Goal: Task Accomplishment & Management: Use online tool/utility

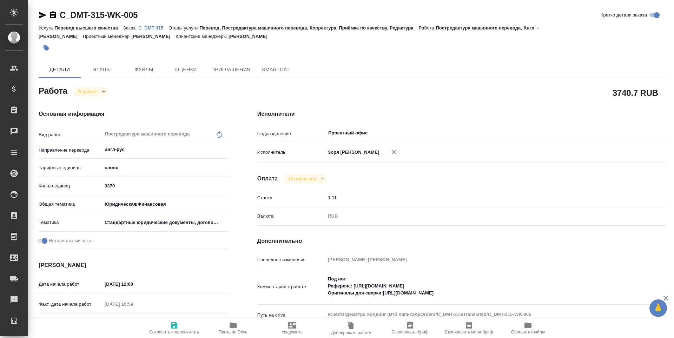
type textarea "x"
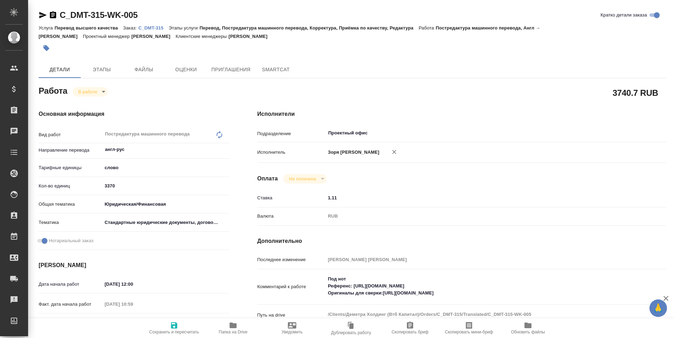
type textarea "x"
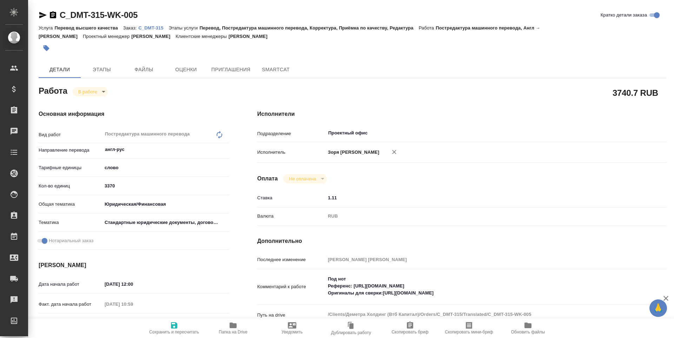
type textarea "x"
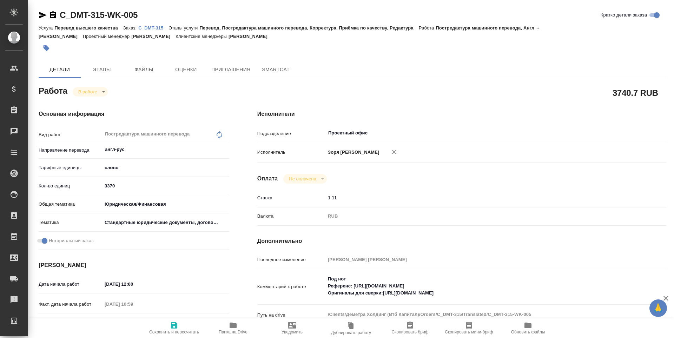
type textarea "x"
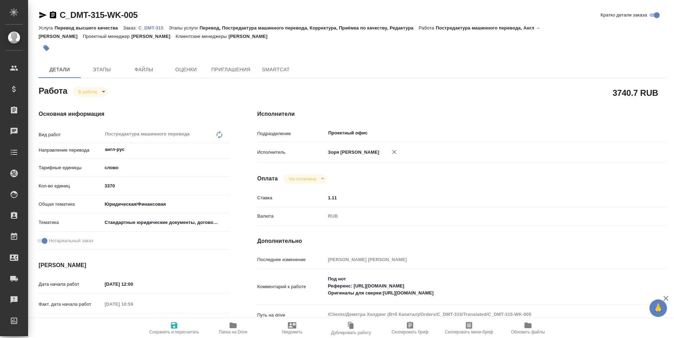
type textarea "x"
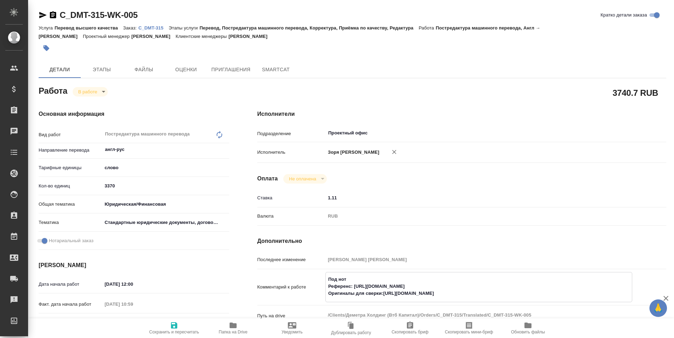
type textarea "x"
drag, startPoint x: 354, startPoint y: 294, endPoint x: 459, endPoint y: 291, distance: 105.4
click at [459, 291] on textarea "Под нот Референс: https://drive.awatera.com/s/5q5zMw2XxdSRoFC Оригиналы для све…" at bounding box center [479, 286] width 306 height 26
type textarea "x"
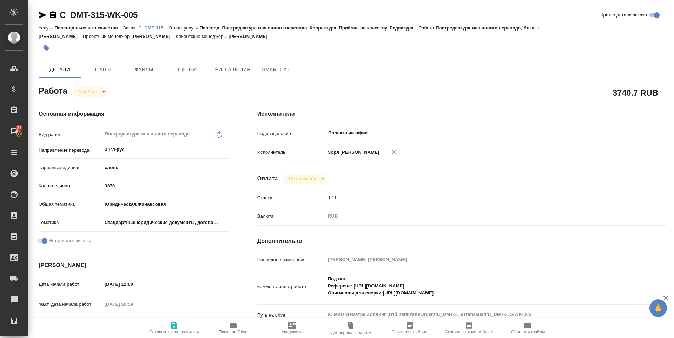
type textarea "x"
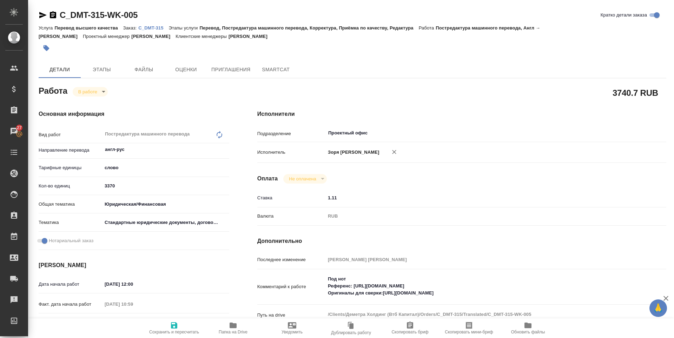
type textarea "x"
